Goal: Transaction & Acquisition: Purchase product/service

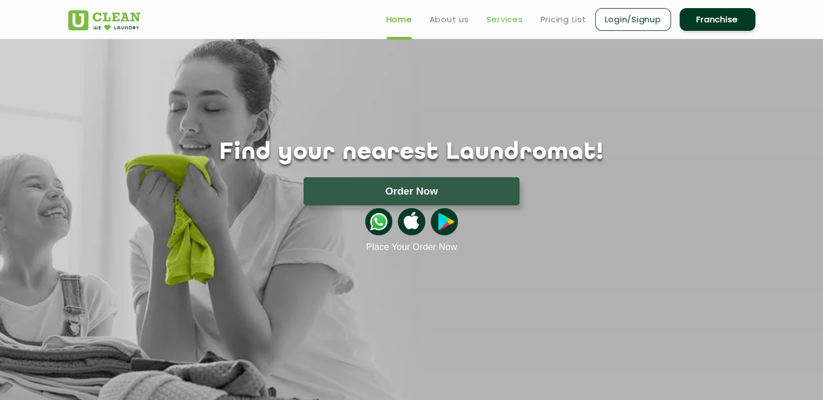
click at [520, 24] on link "Services" at bounding box center [505, 19] width 37 height 13
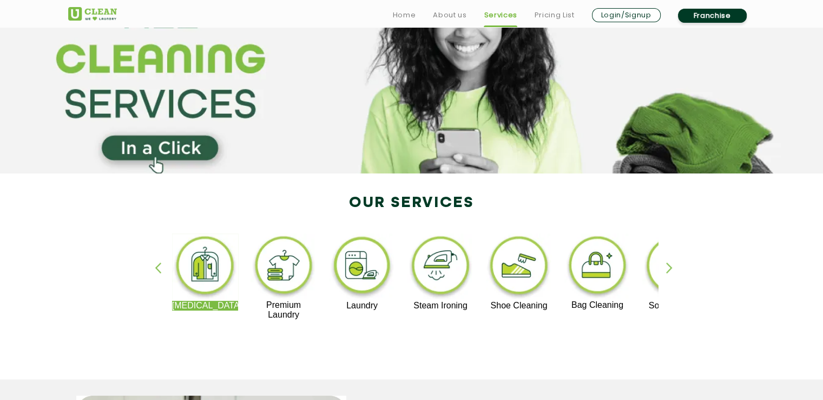
scroll to position [117, 0]
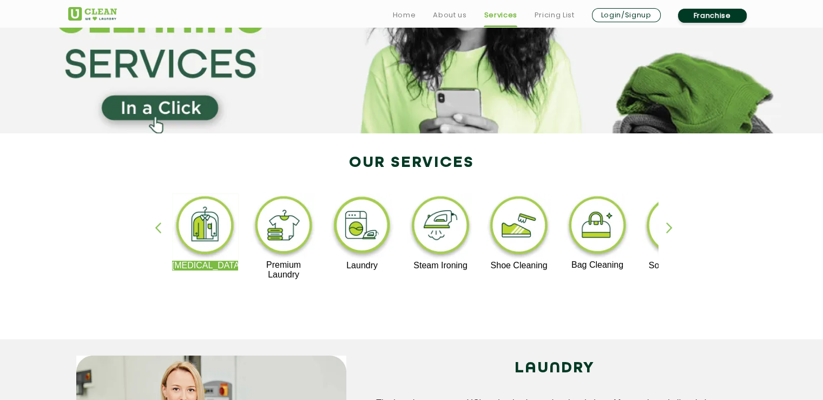
click at [672, 237] on div "button" at bounding box center [674, 237] width 16 height 30
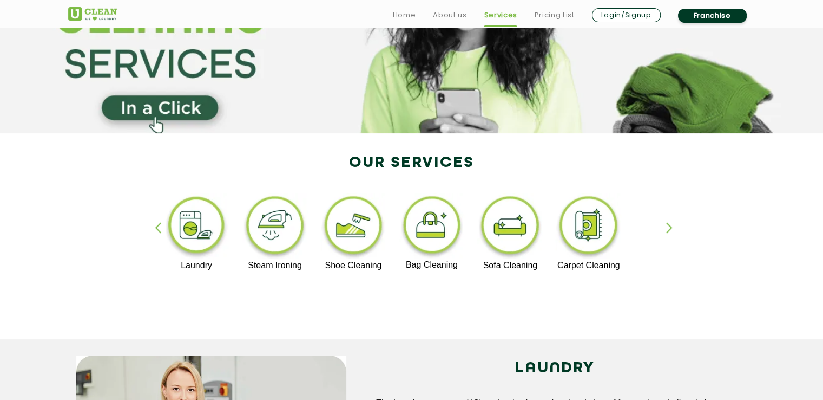
click at [487, 241] on img at bounding box center [510, 226] width 67 height 67
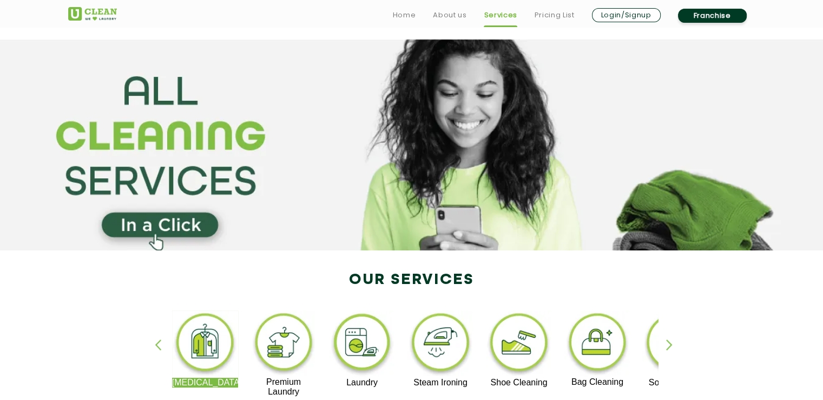
scroll to position [117, 0]
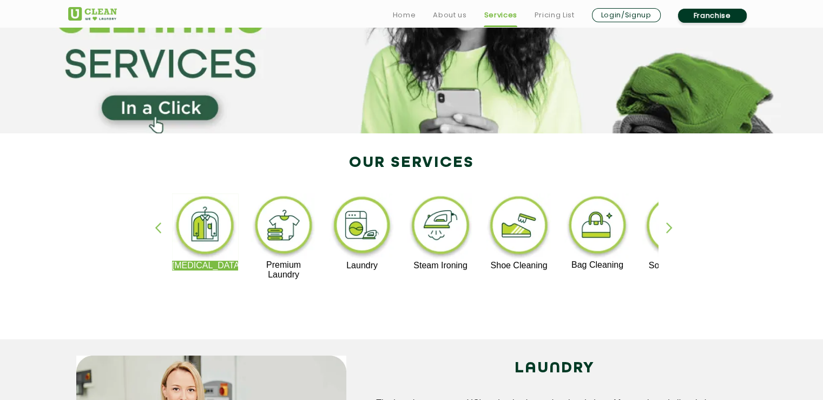
click at [667, 226] on div "button" at bounding box center [674, 237] width 16 height 30
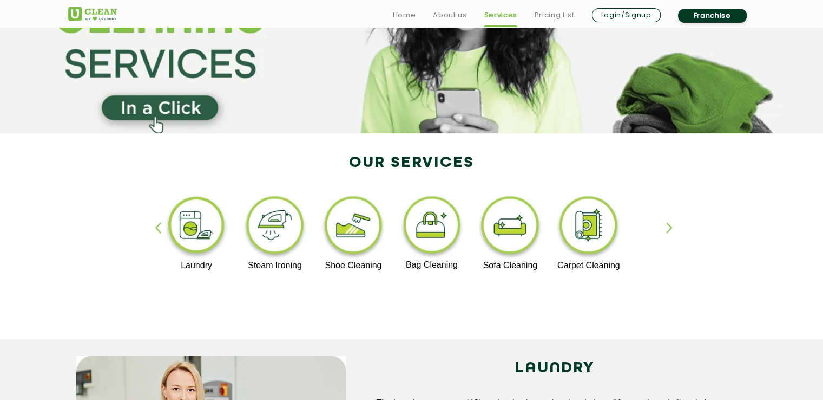
click at [667, 226] on div "button" at bounding box center [674, 237] width 16 height 30
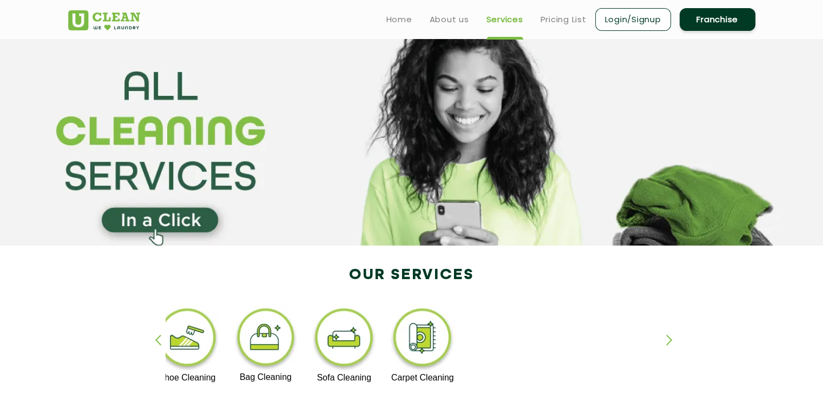
scroll to position [0, 0]
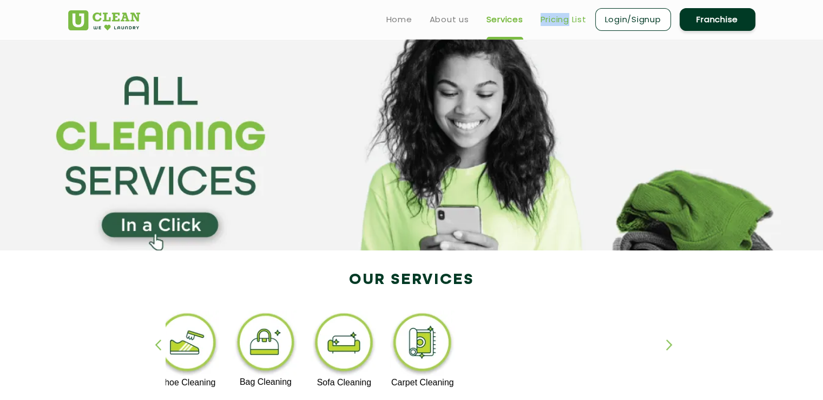
drag, startPoint x: 570, startPoint y: 12, endPoint x: 569, endPoint y: 20, distance: 8.1
click at [569, 20] on li "Pricing List" at bounding box center [564, 19] width 46 height 14
click at [569, 20] on link "Pricing List" at bounding box center [564, 19] width 46 height 13
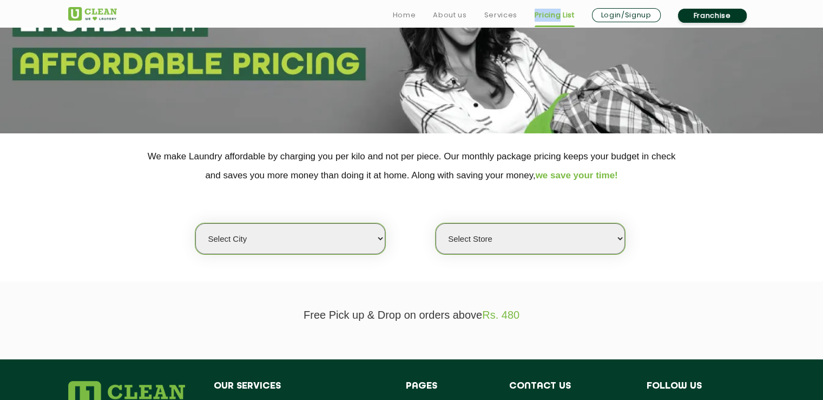
scroll to position [117, 0]
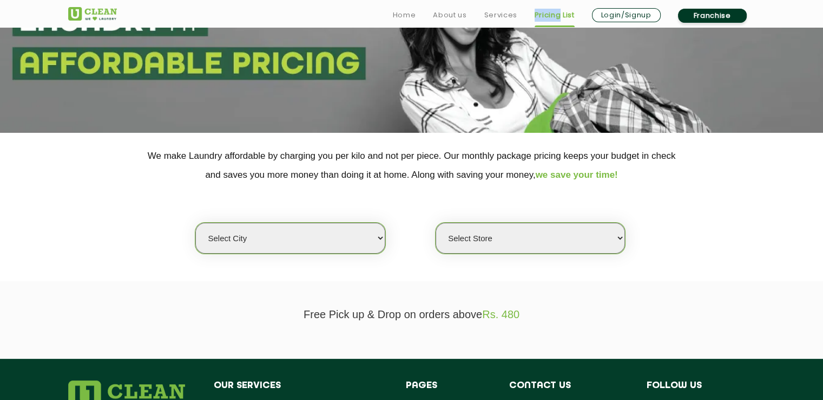
click at [241, 237] on select "Select city Aalo Agartala Agra Ahmedabad Akola Aligarh Alwar - UClean Select Am…" at bounding box center [289, 238] width 189 height 31
select select "16"
click at [195, 223] on select "Select city Aalo Agartala Agra Ahmedabad Akola Aligarh Alwar - UClean Select Am…" at bounding box center [289, 238] width 189 height 31
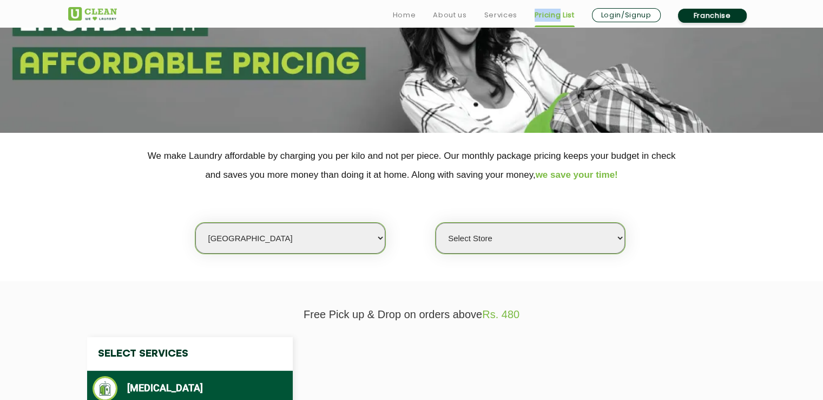
select select "0"
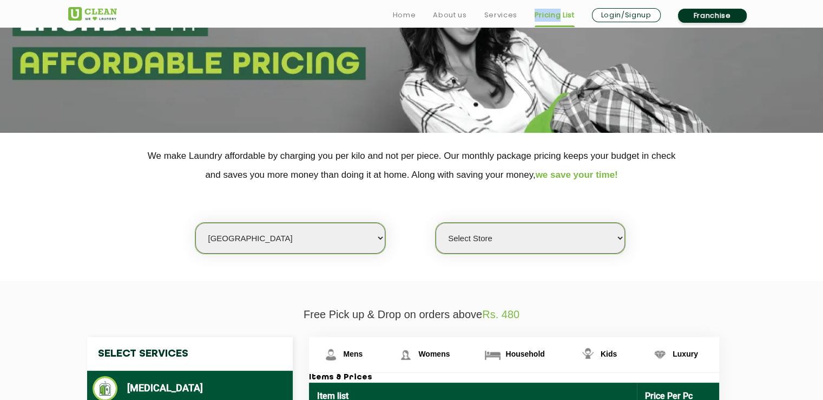
click at [476, 240] on select "Select Store UClean Powai UClean Deonar UClean LBS Marg UClean Chembur UClean W…" at bounding box center [530, 238] width 189 height 31
click at [675, 223] on div "Select city Aalo Agartala Agra Ahmedabad Akola Aligarh Alwar - UClean Select Am…" at bounding box center [412, 219] width 704 height 70
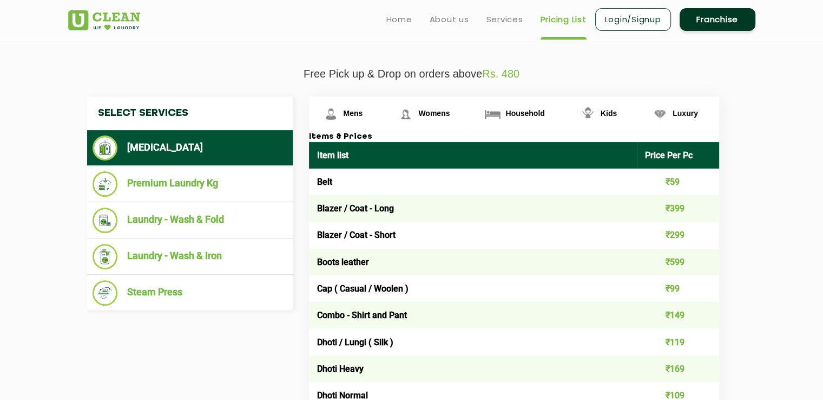
scroll to position [345, 0]
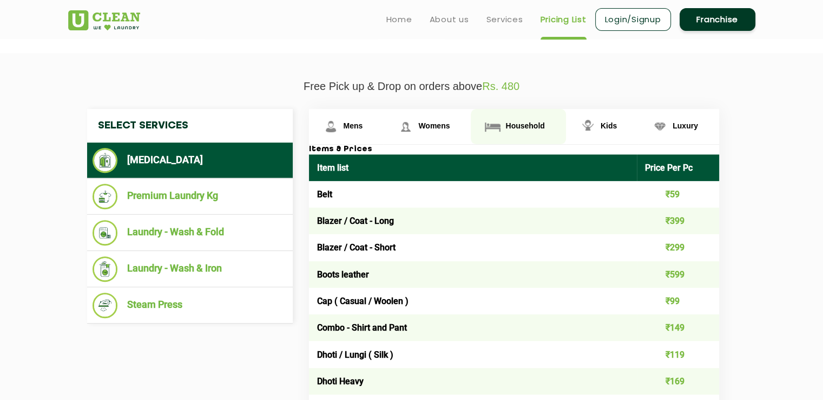
click at [363, 122] on span "Household" at bounding box center [353, 125] width 19 height 9
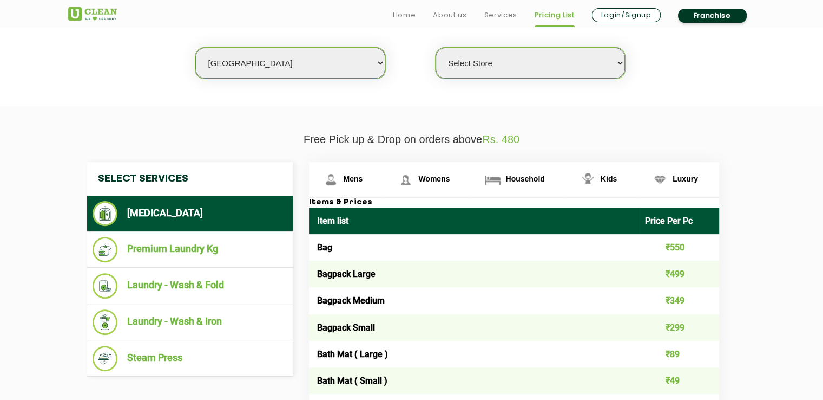
scroll to position [296, 0]
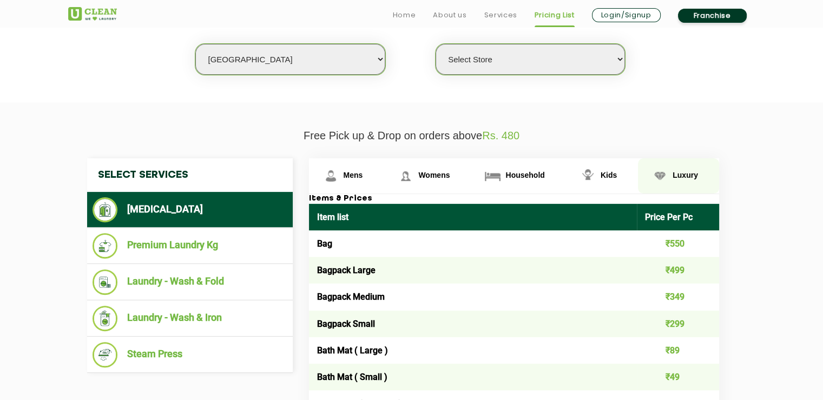
click at [363, 173] on span "Luxury" at bounding box center [353, 175] width 19 height 9
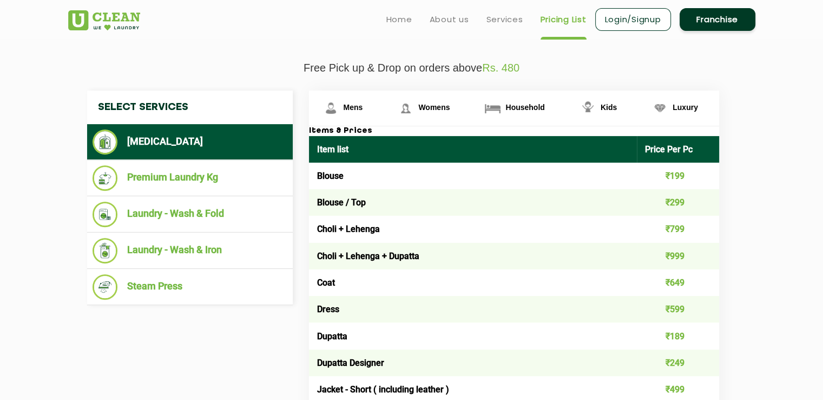
scroll to position [348, 0]
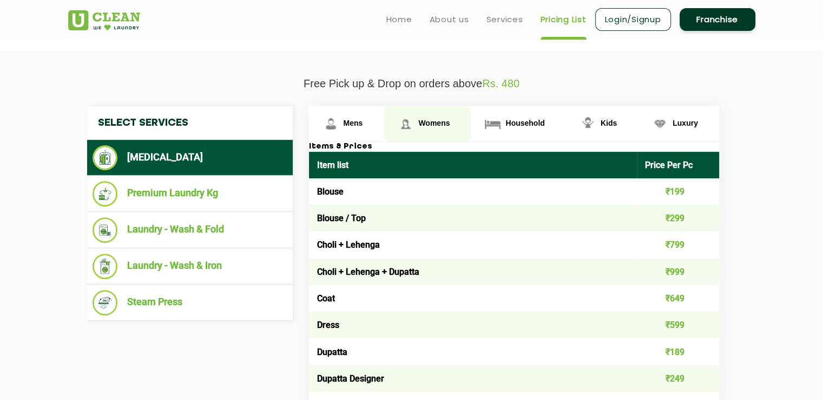
click at [341, 126] on img at bounding box center [331, 123] width 19 height 19
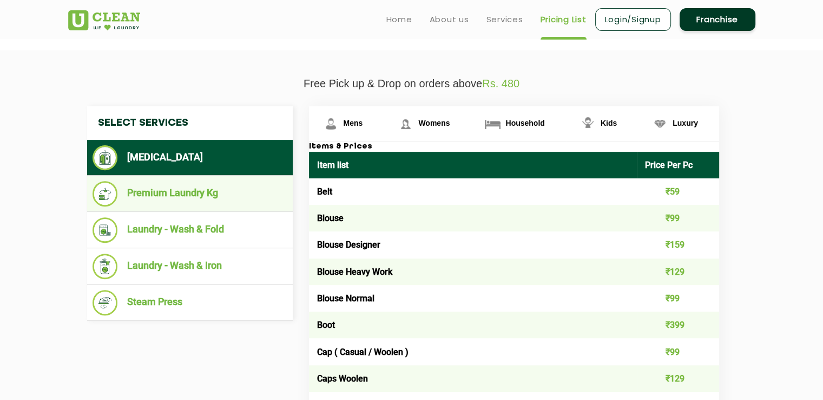
click at [224, 199] on li "Premium Laundry Kg" at bounding box center [190, 193] width 195 height 25
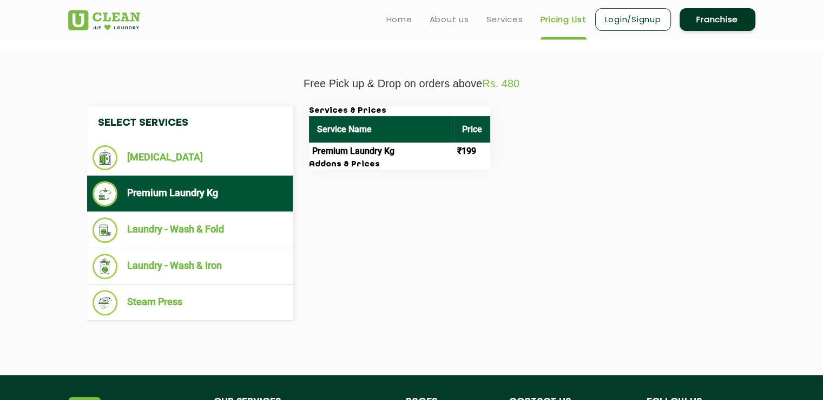
click at [361, 122] on th "Service Name" at bounding box center [381, 129] width 145 height 27
drag, startPoint x: 509, startPoint y: 11, endPoint x: 509, endPoint y: 23, distance: 11.4
click at [509, 23] on ul "Home About us Services Pricing List Login/Signup Franchise" at bounding box center [567, 18] width 378 height 25
click at [509, 23] on link "Services" at bounding box center [505, 19] width 37 height 13
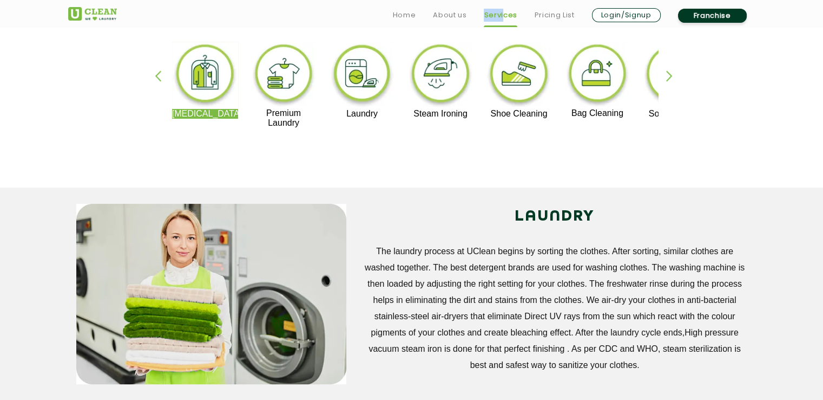
scroll to position [287, 0]
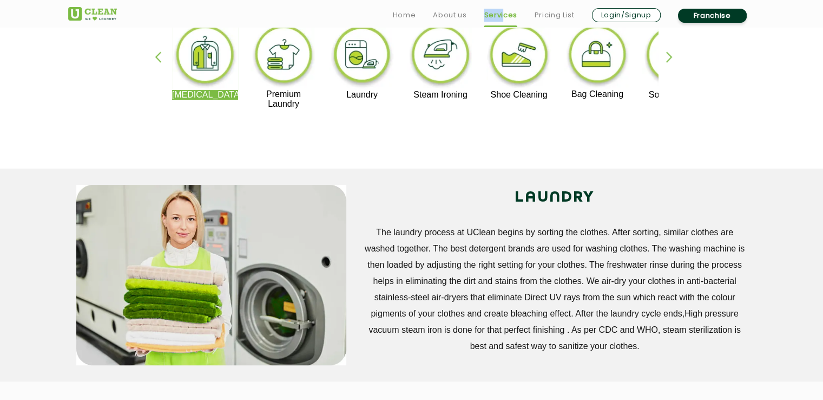
click at [670, 62] on div "button" at bounding box center [674, 66] width 16 height 30
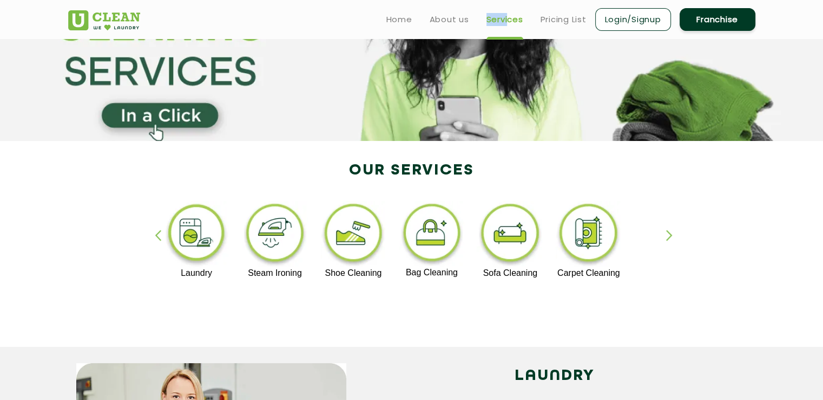
scroll to position [100, 0]
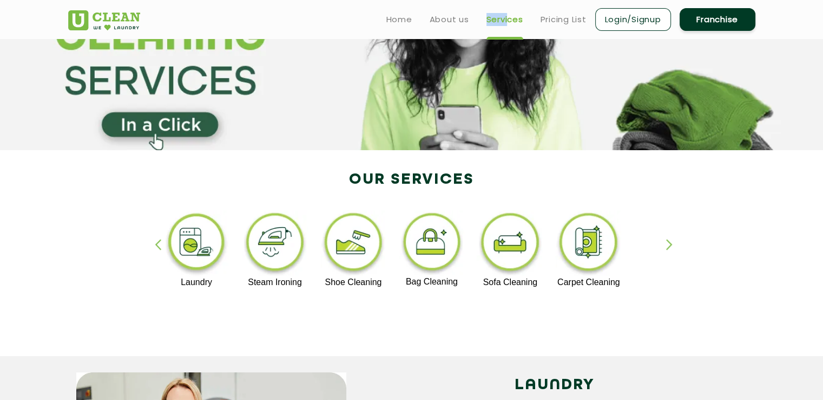
click at [596, 261] on img at bounding box center [588, 243] width 67 height 67
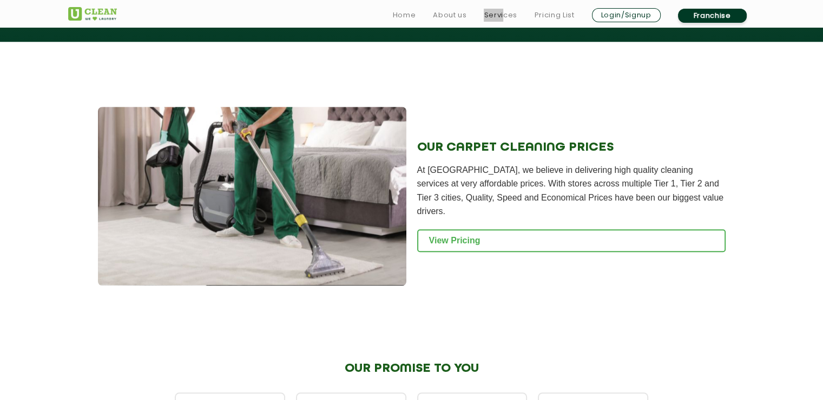
scroll to position [1060, 0]
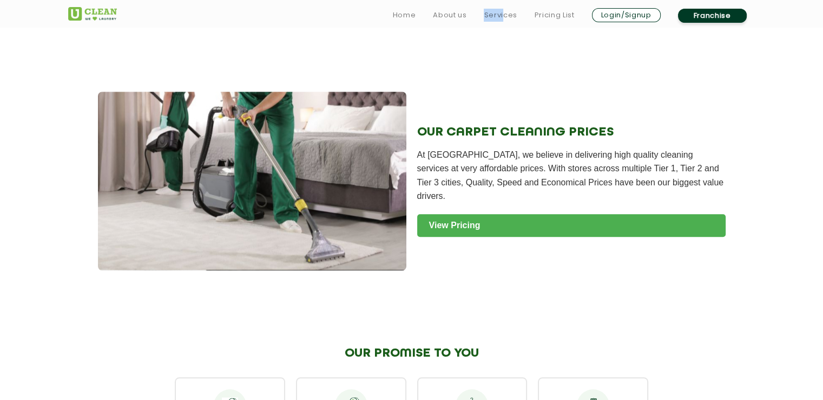
click at [500, 214] on link "View Pricing" at bounding box center [571, 225] width 309 height 23
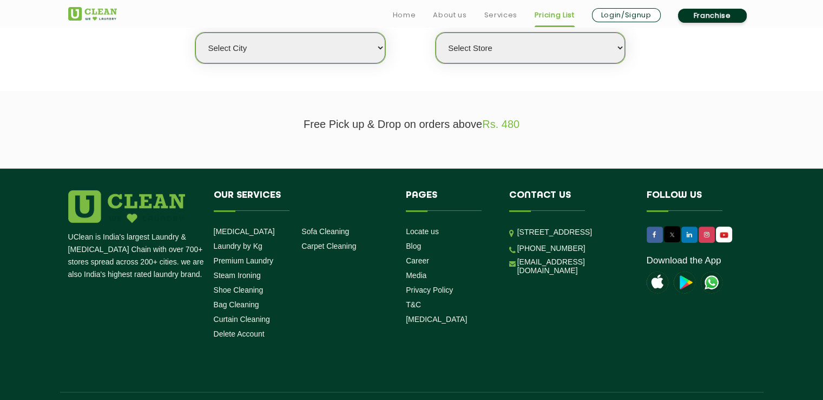
scroll to position [311, 0]
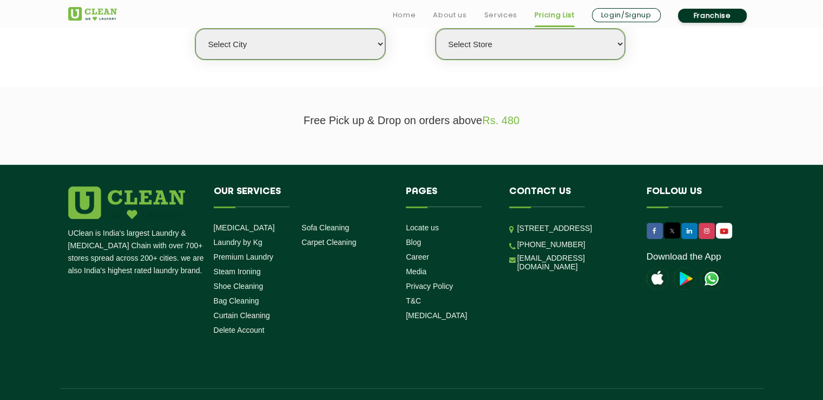
click at [363, 33] on select "Select city [GEOGRAPHIC_DATA] [GEOGRAPHIC_DATA] [GEOGRAPHIC_DATA] [GEOGRAPHIC_D…" at bounding box center [289, 44] width 189 height 31
select select "50"
click at [195, 29] on select "Select city [GEOGRAPHIC_DATA] [GEOGRAPHIC_DATA] [GEOGRAPHIC_DATA] [GEOGRAPHIC_D…" at bounding box center [289, 44] width 189 height 31
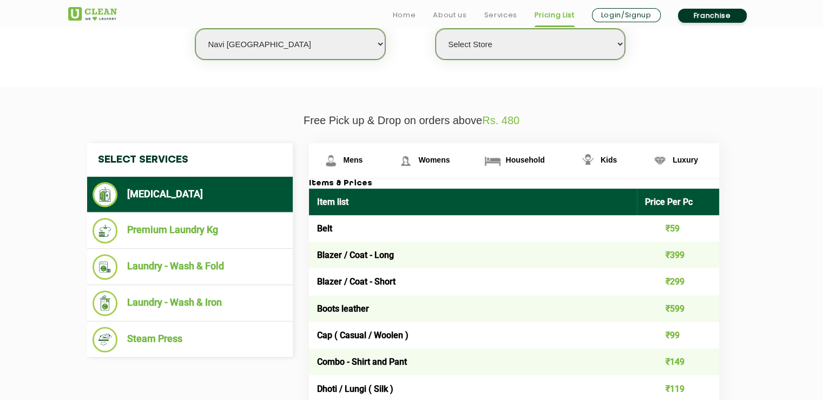
click at [474, 42] on select "Select Store UClean Kharghar Sector 11 UClean Kharghar Sector 8 UClean Sector 4…" at bounding box center [530, 44] width 189 height 31
select select "460"
click at [436, 29] on select "Select Store UClean Kharghar Sector 11 UClean Kharghar Sector 8 UClean Sector 4…" at bounding box center [530, 44] width 189 height 31
click at [363, 159] on span "Household" at bounding box center [353, 159] width 19 height 9
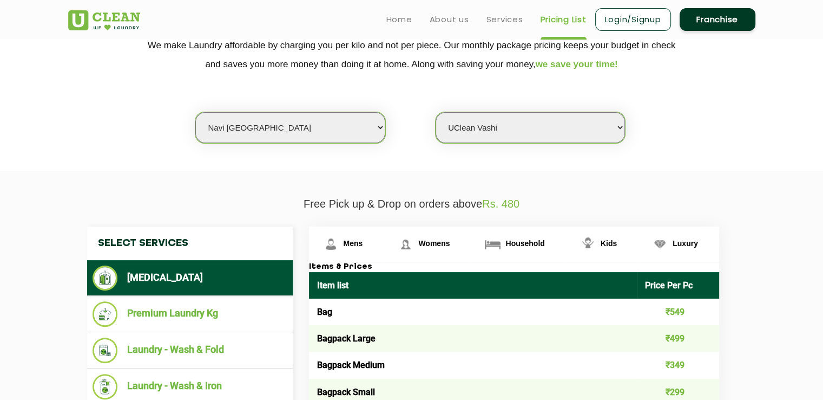
scroll to position [227, 0]
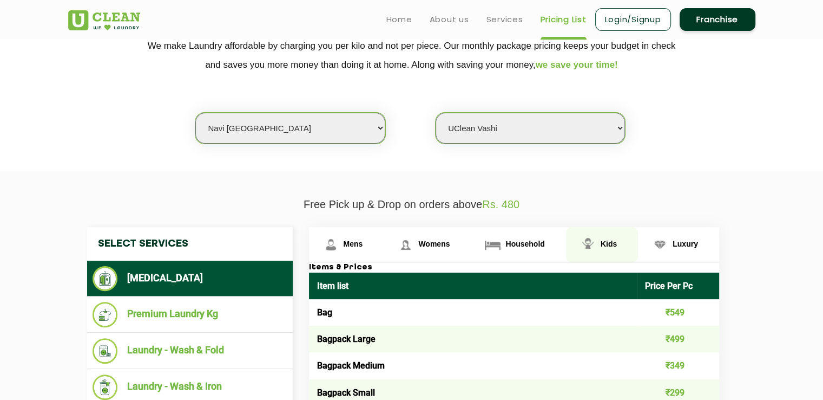
click at [363, 242] on span "Kids" at bounding box center [353, 243] width 19 height 9
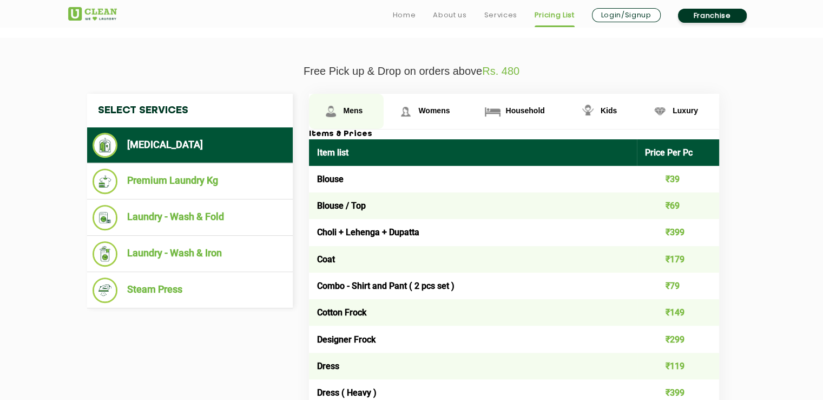
scroll to position [381, 0]
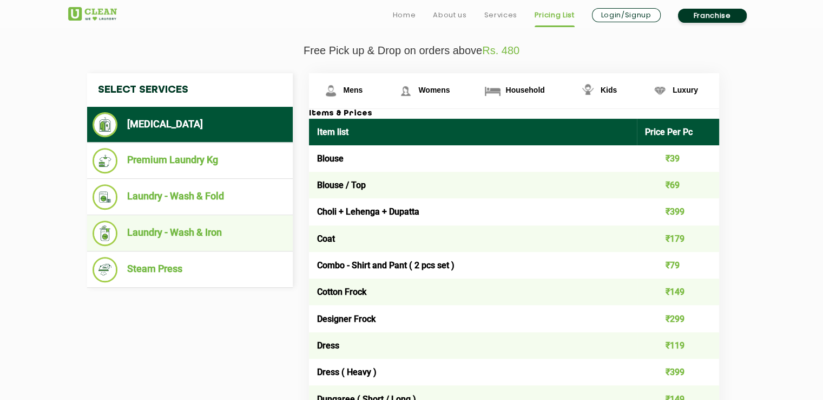
click at [223, 239] on li "Laundry - Wash & Iron" at bounding box center [190, 232] width 195 height 25
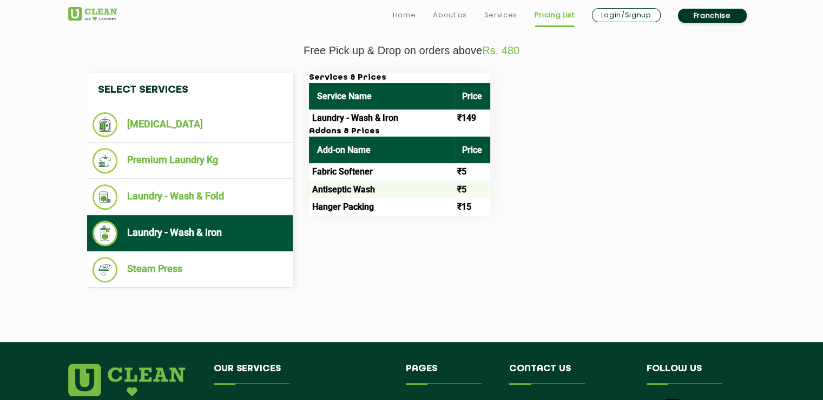
click at [213, 215] on ul "Laundry - Wash & Iron" at bounding box center [190, 233] width 206 height 36
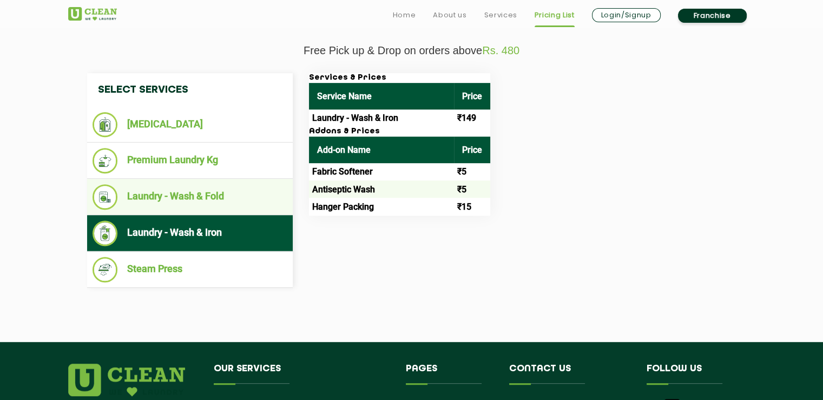
click at [213, 196] on li "Laundry - Wash & Fold" at bounding box center [190, 196] width 195 height 25
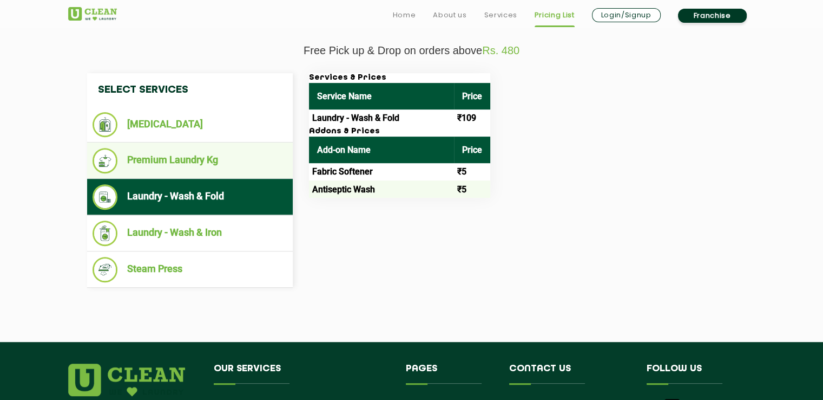
click at [208, 161] on li "Premium Laundry Kg" at bounding box center [190, 160] width 195 height 25
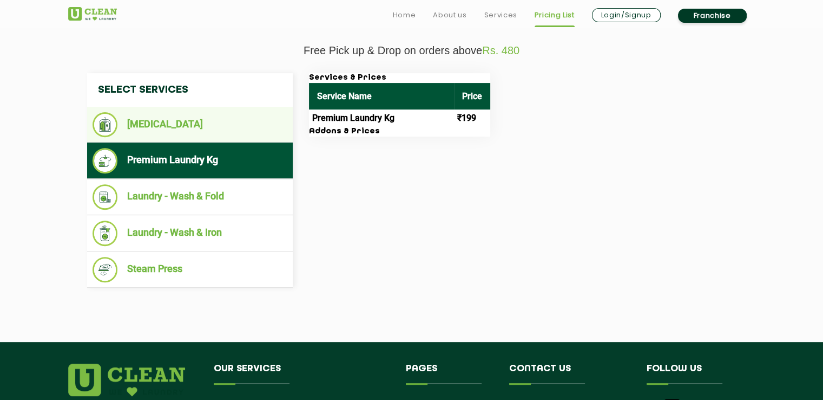
click at [192, 118] on li "[MEDICAL_DATA]" at bounding box center [190, 124] width 195 height 25
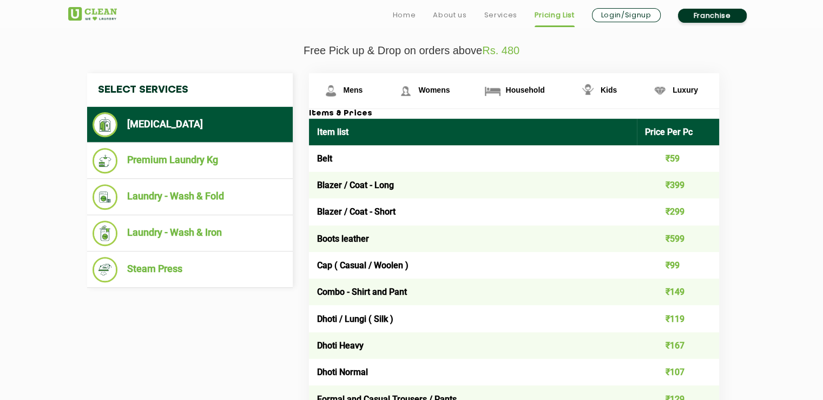
click at [604, 17] on link "Login/Signup" at bounding box center [626, 15] width 69 height 14
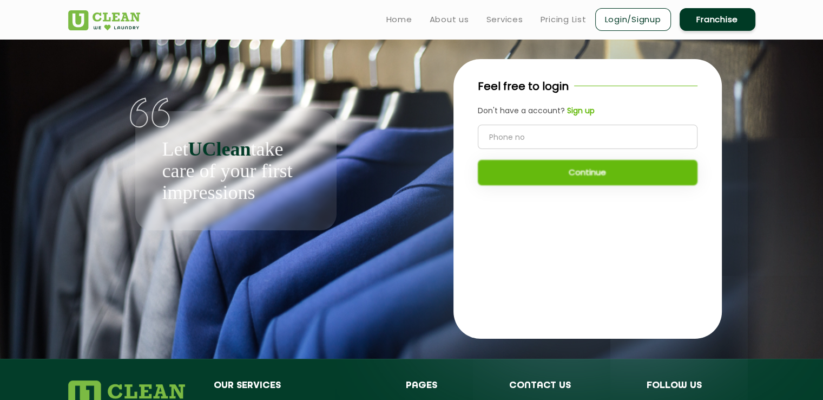
click at [556, 143] on input "tel" at bounding box center [588, 137] width 220 height 24
type input "6377892973"
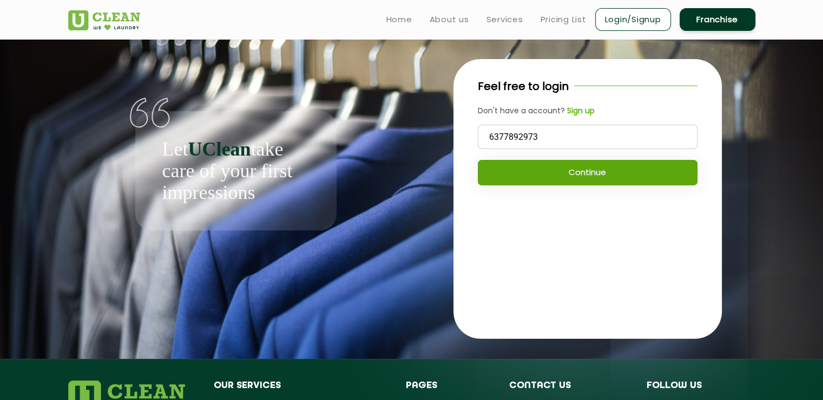
click at [559, 164] on button "Continue" at bounding box center [588, 172] width 220 height 25
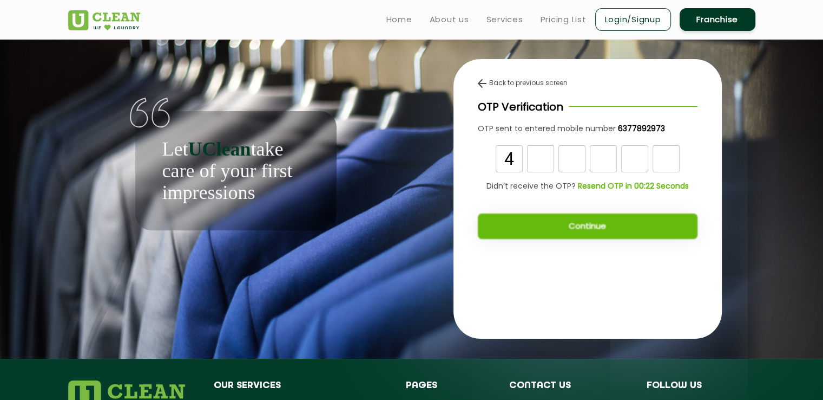
type input "4"
type input "1"
type input "0"
type input "7"
type input "1"
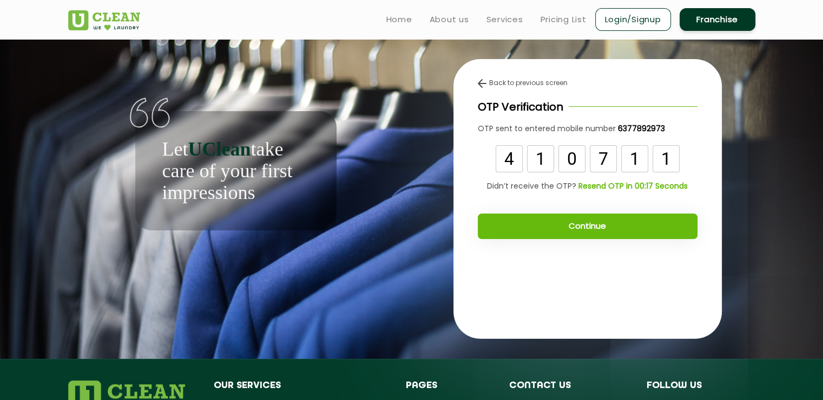
type input "1"
click at [567, 229] on button "Continue" at bounding box center [588, 225] width 220 height 25
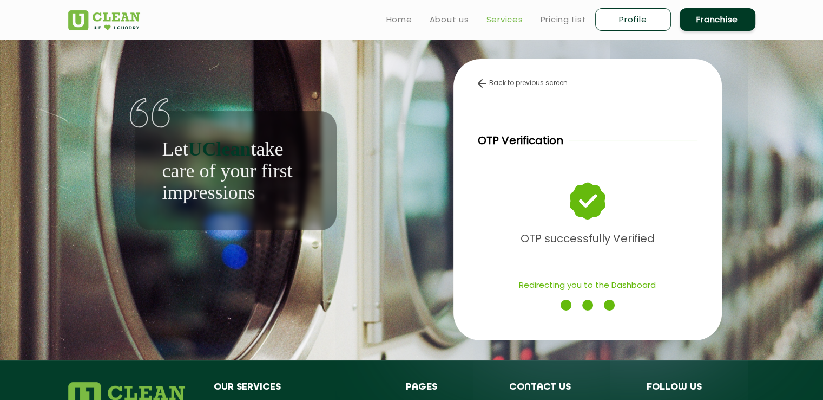
click at [489, 19] on link "Services" at bounding box center [505, 19] width 37 height 13
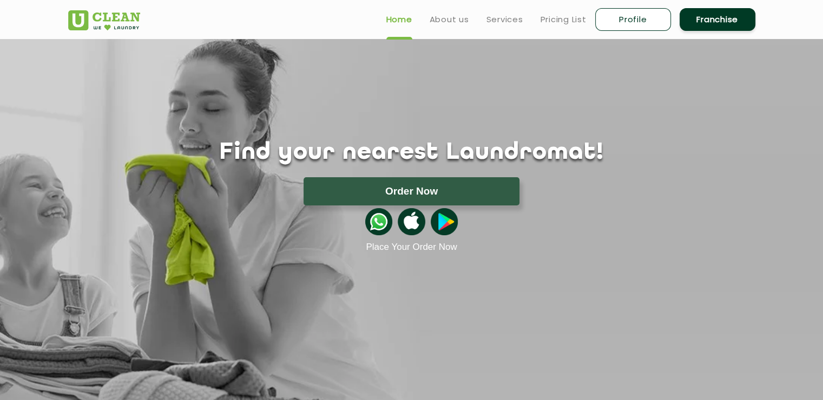
click at [381, 217] on img at bounding box center [378, 221] width 27 height 27
click at [508, 22] on link "Services" at bounding box center [505, 19] width 37 height 13
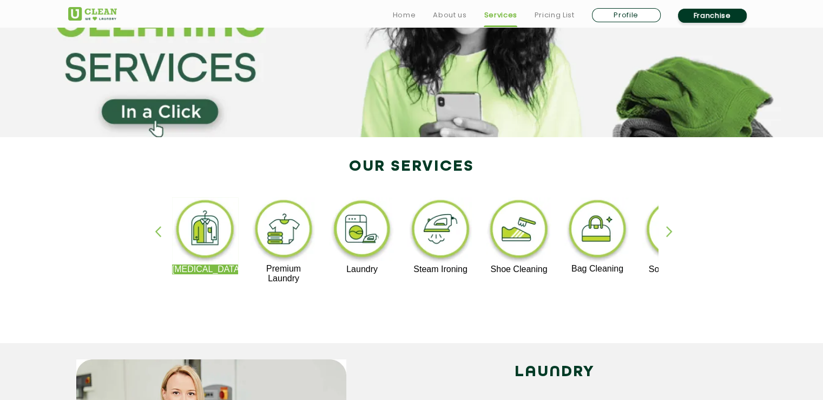
scroll to position [126, 0]
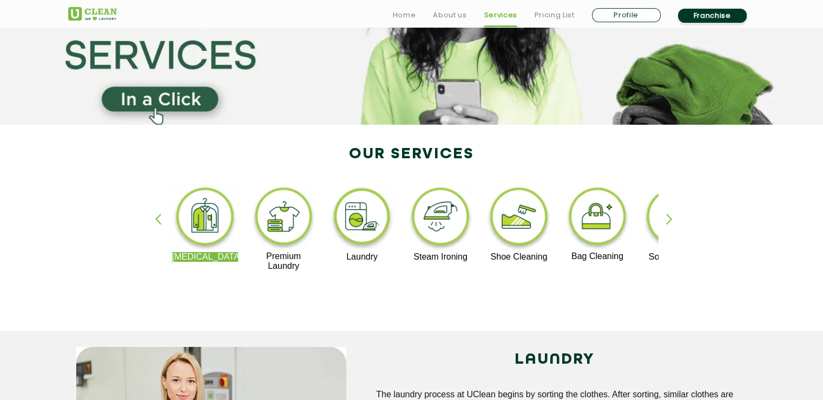
click at [671, 227] on div "button" at bounding box center [674, 228] width 16 height 30
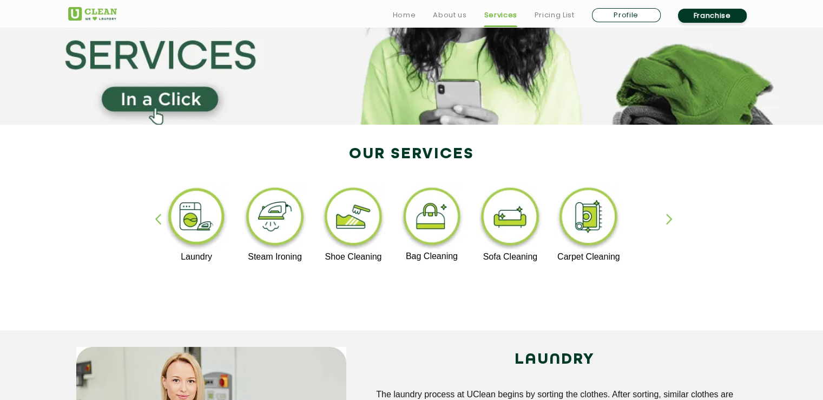
click at [671, 227] on div "button" at bounding box center [674, 228] width 16 height 30
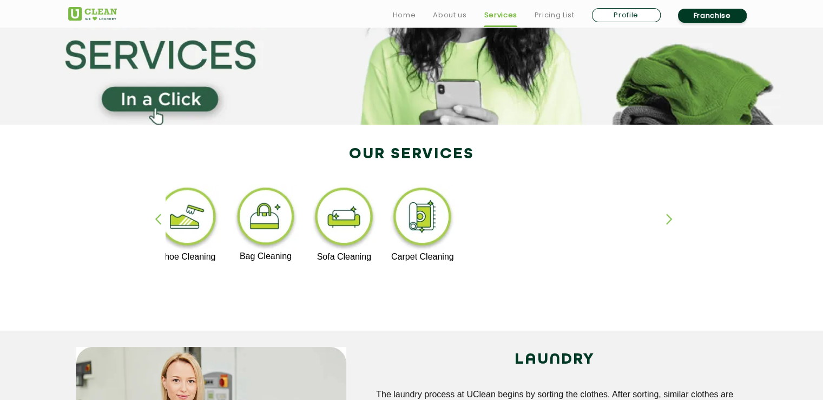
click at [427, 215] on img at bounding box center [422, 218] width 67 height 67
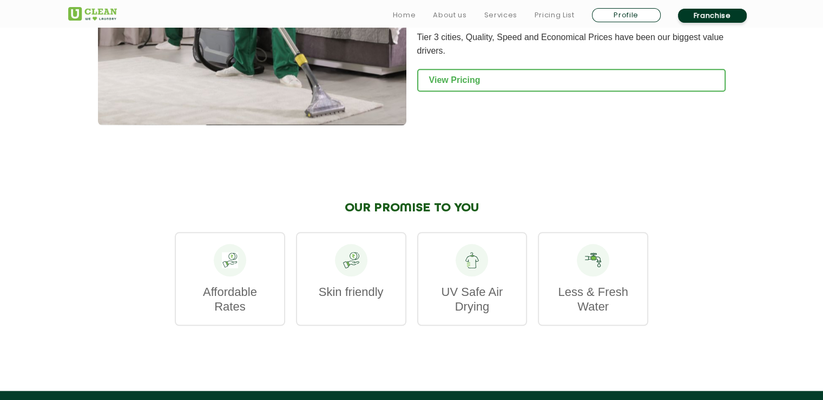
scroll to position [1211, 0]
